Goal: Use online tool/utility: Utilize a website feature to perform a specific function

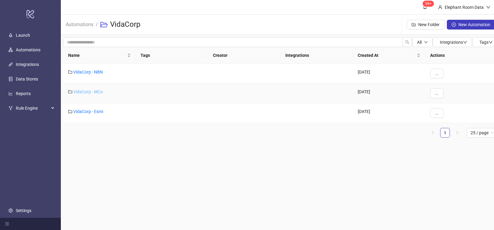
click at [95, 93] on link "VidaCorp - MCo" at bounding box center [88, 91] width 30 height 5
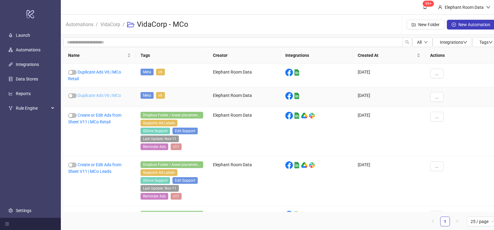
click at [104, 96] on link "Duplicate Ads V6 | MCo" at bounding box center [100, 95] width 44 height 5
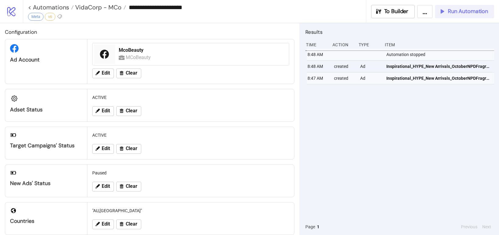
click at [467, 10] on span "Run Automation" at bounding box center [468, 11] width 40 height 7
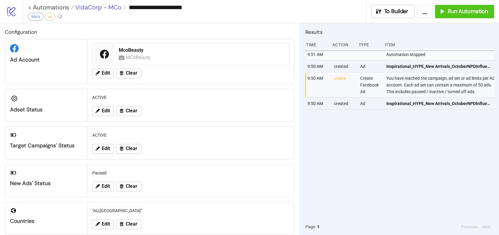
click at [111, 6] on span "VidaCorp - MCo" at bounding box center [98, 7] width 48 height 8
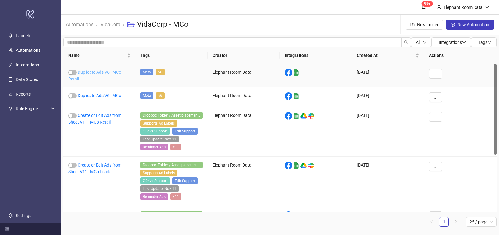
click at [111, 71] on link "Duplicate Ads V6 | MCo Retail" at bounding box center [94, 76] width 53 height 12
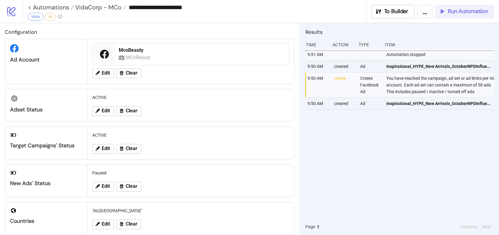
type input "**********"
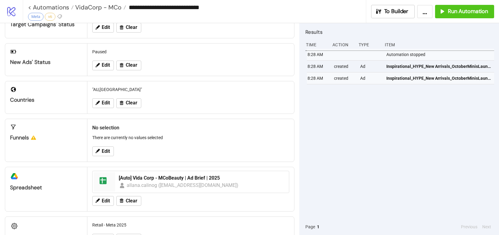
scroll to position [134, 0]
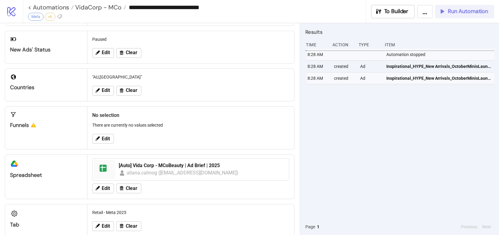
click at [479, 16] on button "Run Automation" at bounding box center [464, 11] width 59 height 13
